Goal: Check status: Check status

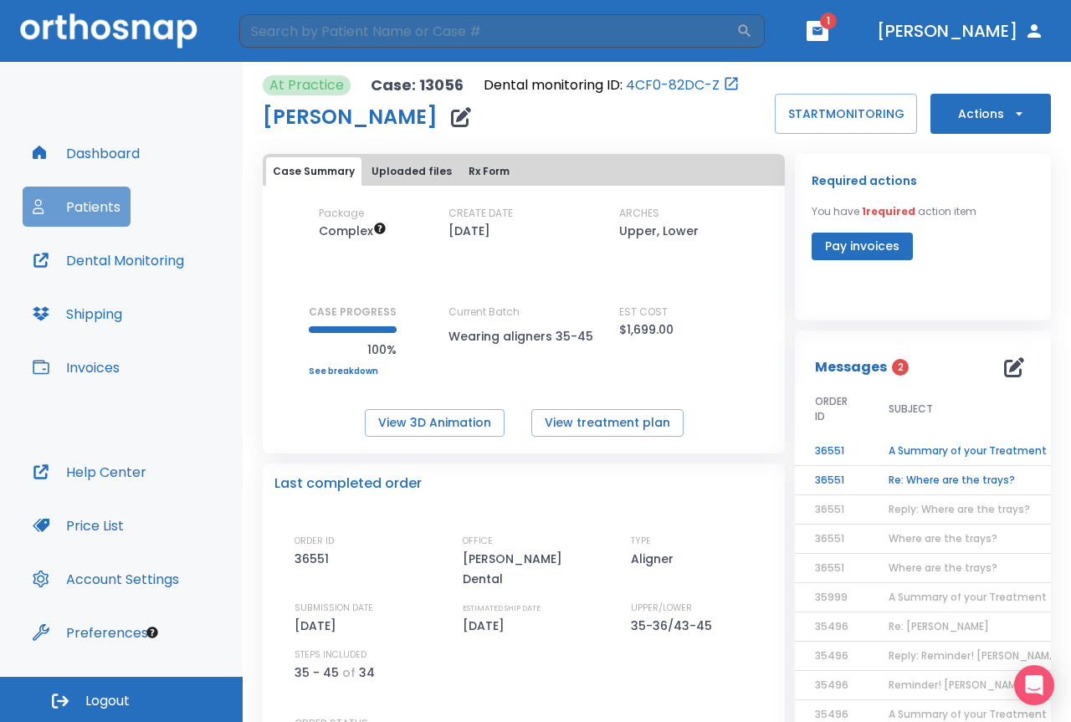
click at [81, 216] on button "Patients" at bounding box center [77, 207] width 108 height 40
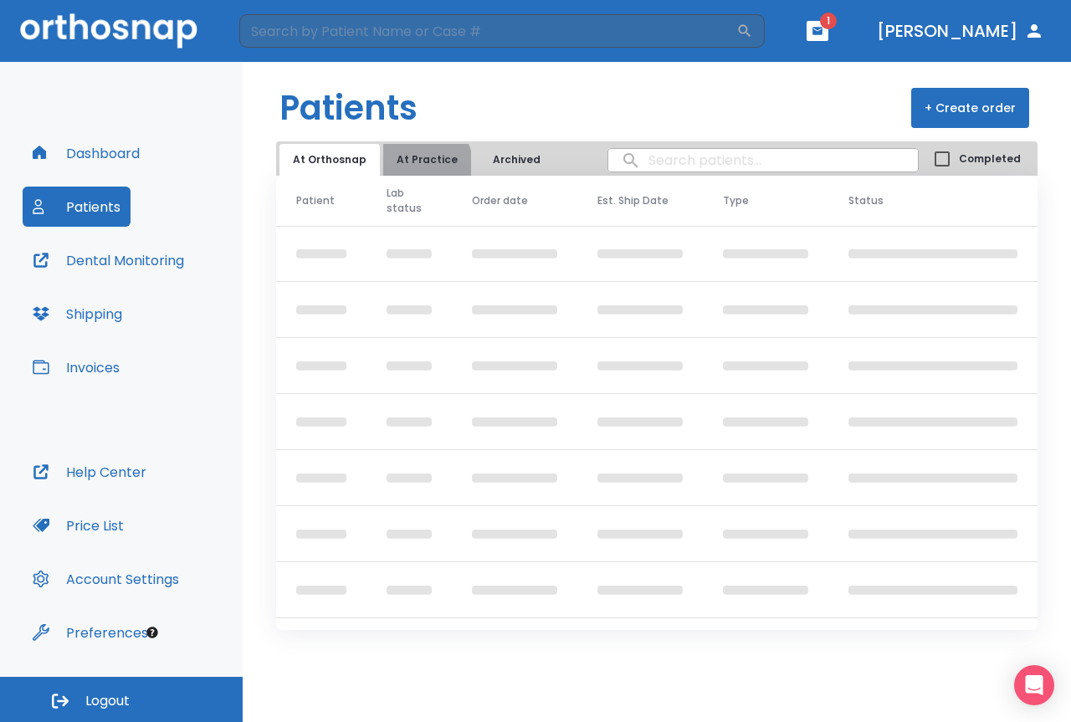
click at [418, 164] on button "At Practice" at bounding box center [427, 160] width 88 height 32
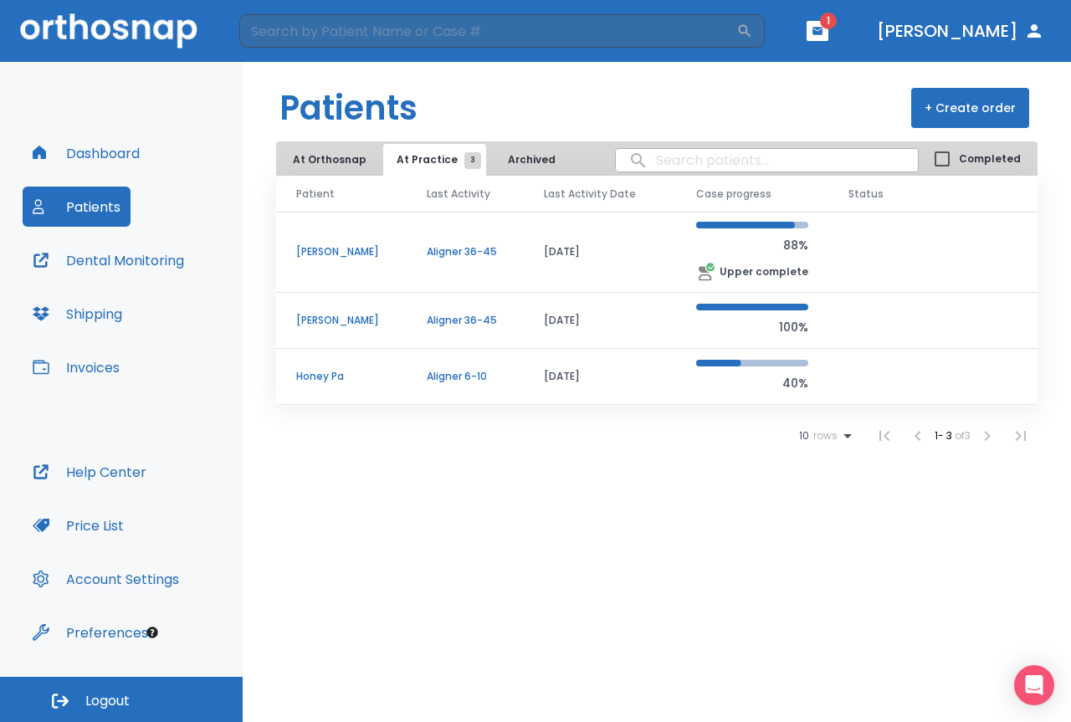
click at [324, 254] on p "[PERSON_NAME]" at bounding box center [341, 251] width 90 height 15
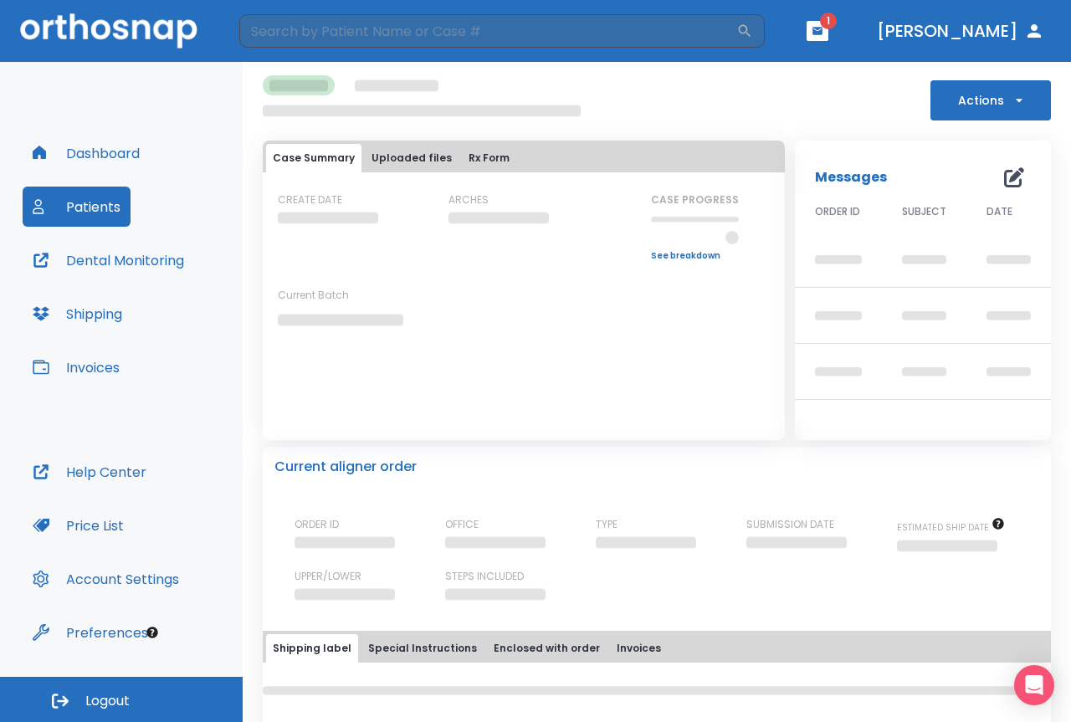
click at [997, 105] on button "Actions" at bounding box center [990, 100] width 120 height 40
